Goal: Register for event/course

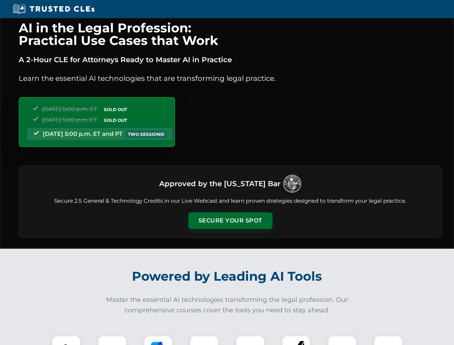
click at [230, 221] on button "Secure Your Spot" at bounding box center [230, 220] width 84 height 17
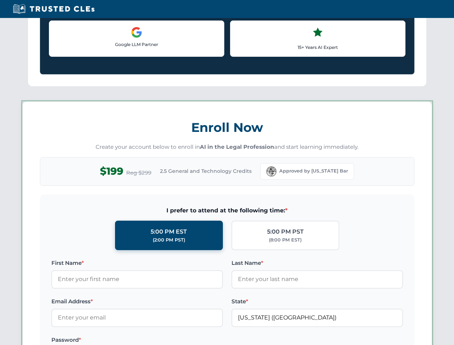
click at [158, 340] on label "Password *" at bounding box center [136, 339] width 171 height 9
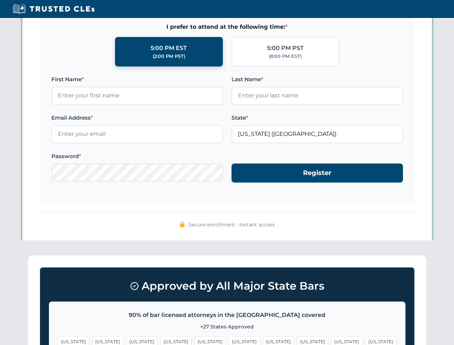
click at [331, 340] on span "[US_STATE]" at bounding box center [346, 341] width 31 height 10
